Goal: Book appointment/travel/reservation

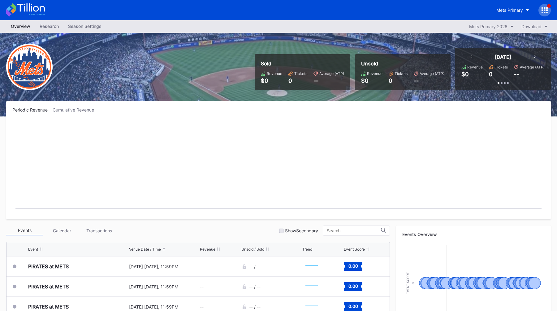
click at [356, 123] on rect "Chart title" at bounding box center [278, 166] width 533 height 93
click at [515, 12] on div "Mets Primary" at bounding box center [510, 9] width 27 height 5
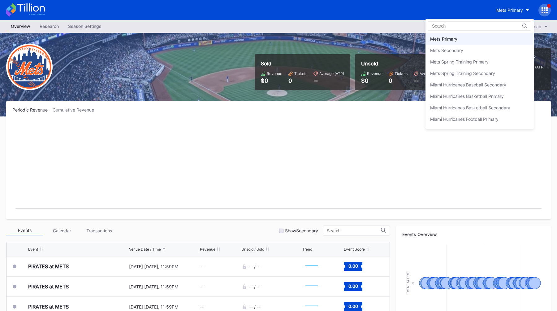
type input "e"
type input "as"
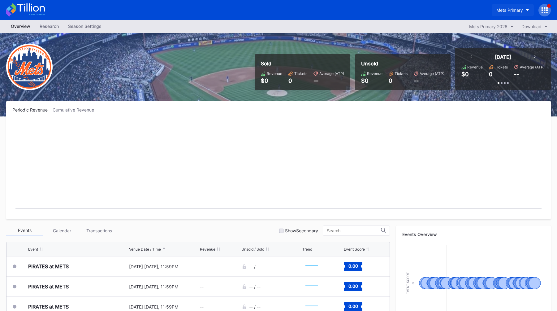
click at [498, 11] on div "Mets Primary" at bounding box center [510, 9] width 27 height 5
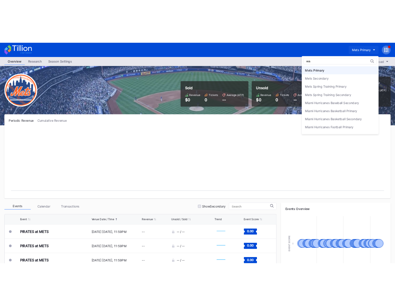
scroll to position [0, 0]
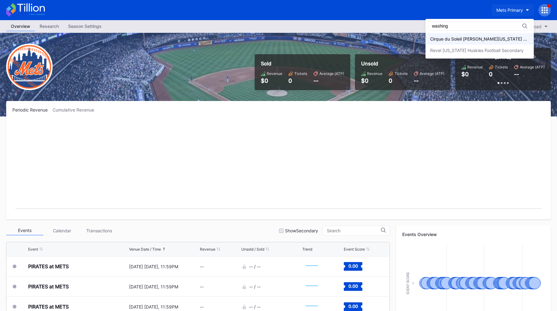
type input "washing"
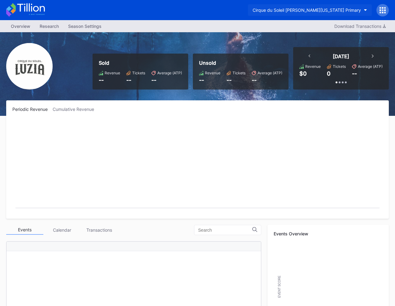
click at [325, 8] on div "Cirque du Soleil [PERSON_NAME][US_STATE] Primary" at bounding box center [307, 9] width 108 height 5
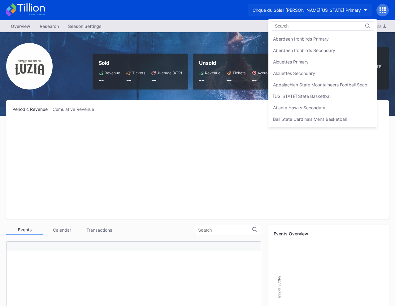
scroll to position [321, 0]
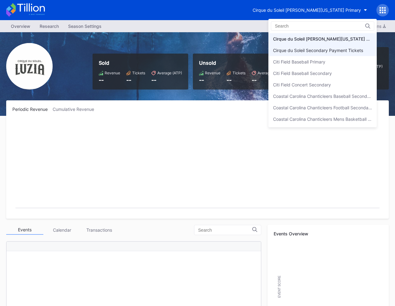
click at [310, 51] on div "Cirque du Soleil Secondary Payment Tickets" at bounding box center [318, 50] width 90 height 5
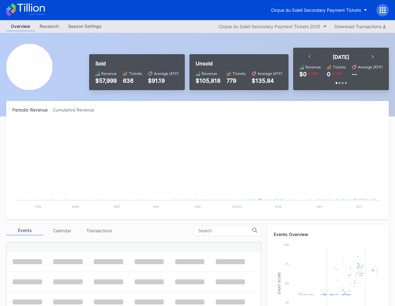
drag, startPoint x: 310, startPoint y: 15, endPoint x: 308, endPoint y: 7, distance: 8.0
click at [308, 7] on div "Cirque du Soleil Secondary Payment Tickets" at bounding box center [316, 9] width 90 height 5
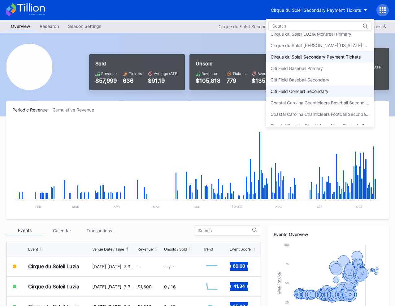
scroll to position [314, 0]
click at [306, 48] on div "Cirque du Soleil [PERSON_NAME][US_STATE] Primary" at bounding box center [320, 45] width 99 height 5
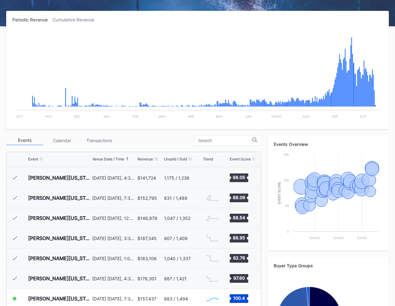
scroll to position [162, 0]
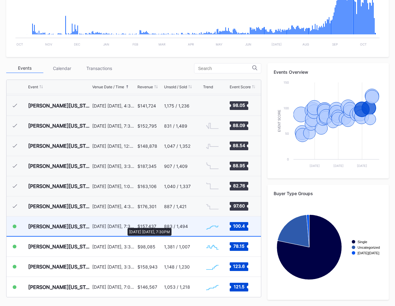
click at [125, 226] on div "[DATE] [DATE], 7:30PM" at bounding box center [114, 226] width 44 height 5
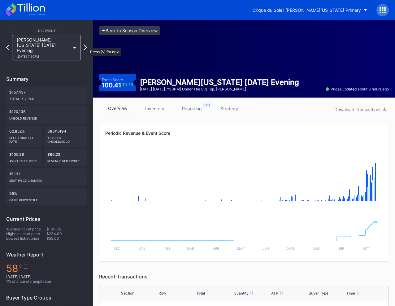
click at [85, 45] on icon at bounding box center [85, 47] width 3 height 6
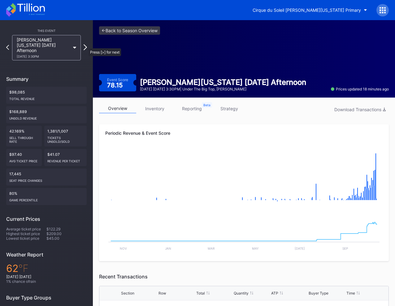
click at [85, 45] on icon at bounding box center [85, 47] width 3 height 6
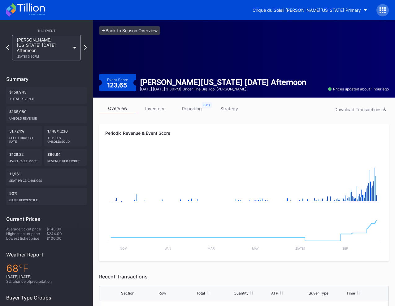
click at [85, 45] on icon at bounding box center [85, 47] width 3 height 5
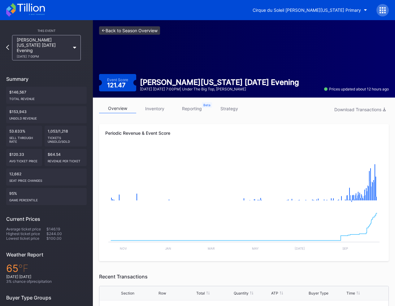
click at [138, 28] on link "<- Back to Season Overview" at bounding box center [129, 30] width 61 height 8
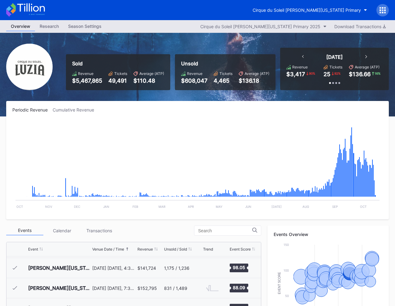
scroll to position [162, 0]
